Goal: Book appointment/travel/reservation

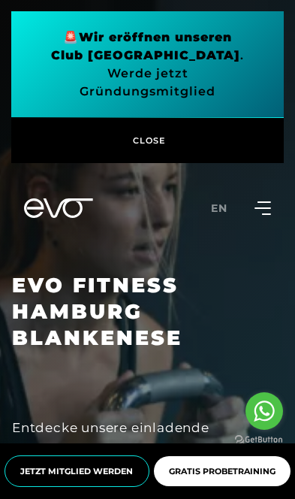
click at [263, 204] on icon at bounding box center [263, 208] width 17 height 14
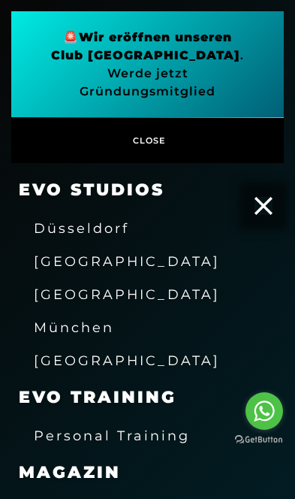
scroll to position [107, 0]
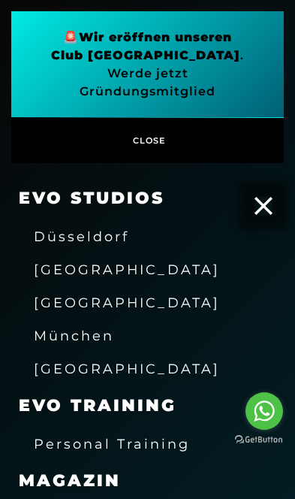
click at [114, 294] on span "[GEOGRAPHIC_DATA]" at bounding box center [127, 302] width 186 height 16
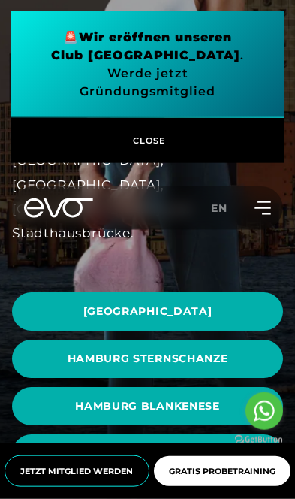
scroll to position [323, 0]
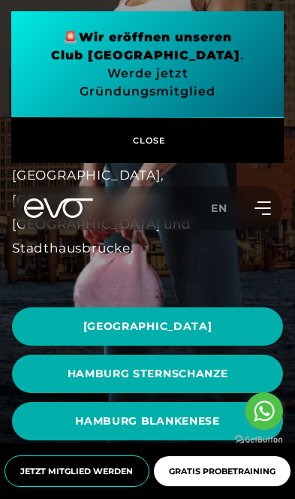
click at [208, 413] on span "HAMBURG BLANKENESE" at bounding box center [147, 421] width 235 height 16
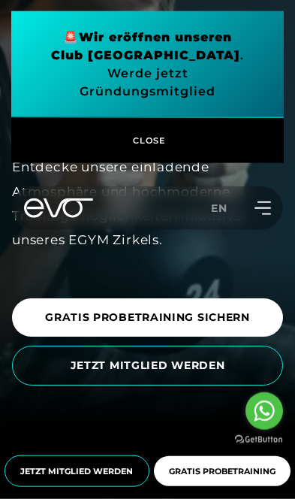
scroll to position [264, 0]
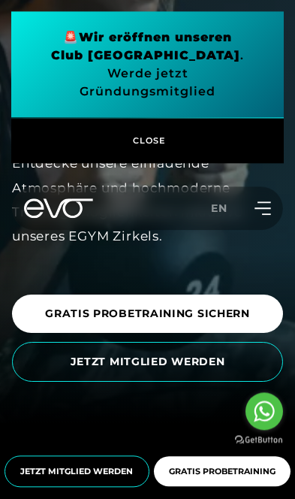
click at [240, 321] on span "GRATIS PROBETRAINING SICHERN" at bounding box center [147, 314] width 235 height 16
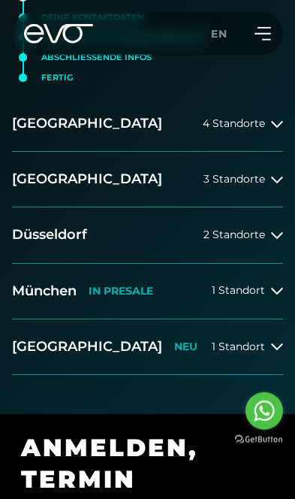
scroll to position [342, 0]
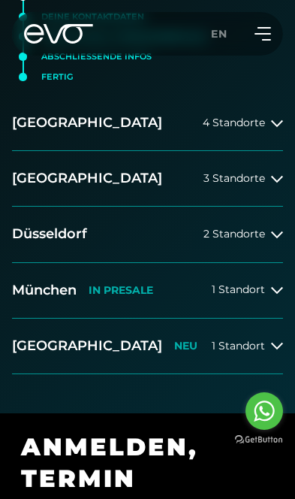
click at [283, 117] on icon at bounding box center [277, 123] width 12 height 12
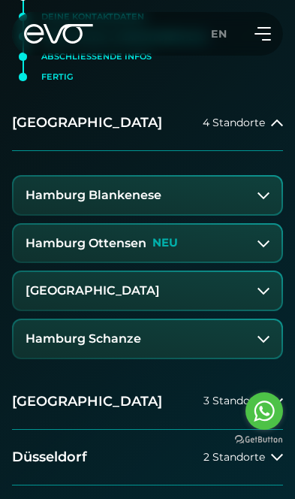
click at [225, 188] on button "Hamburg Blankenese" at bounding box center [148, 195] width 268 height 38
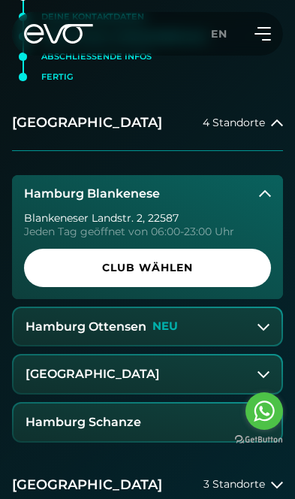
click at [181, 260] on span "Club wählen" at bounding box center [147, 268] width 211 height 16
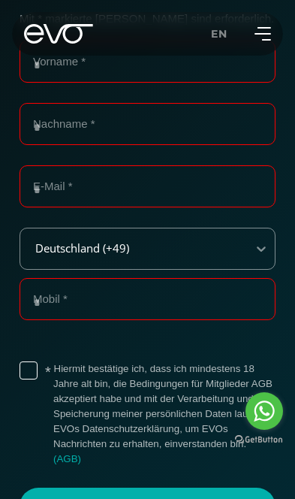
scroll to position [0, 0]
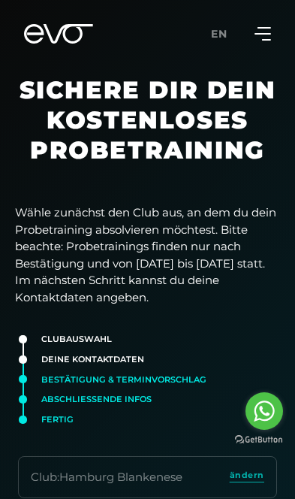
click at [270, 34] on icon at bounding box center [263, 34] width 16 height 12
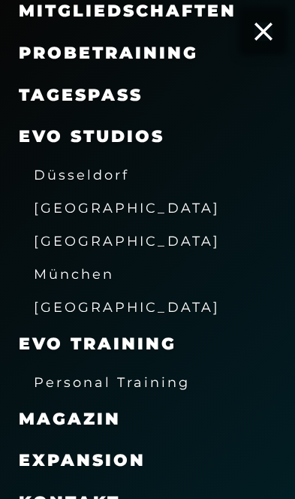
scroll to position [174, 0]
click at [73, 381] on span "Personal Training" at bounding box center [112, 382] width 156 height 16
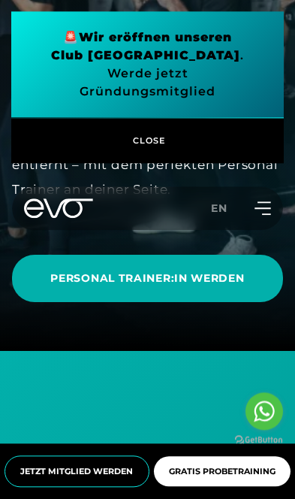
scroll to position [261, 0]
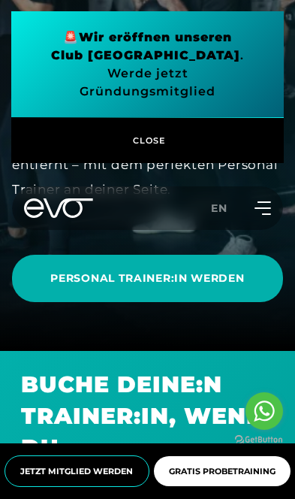
click at [230, 286] on span "PERSONAL TRAINER:IN WERDEN" at bounding box center [147, 278] width 235 height 16
